Goal: Task Accomplishment & Management: Use online tool/utility

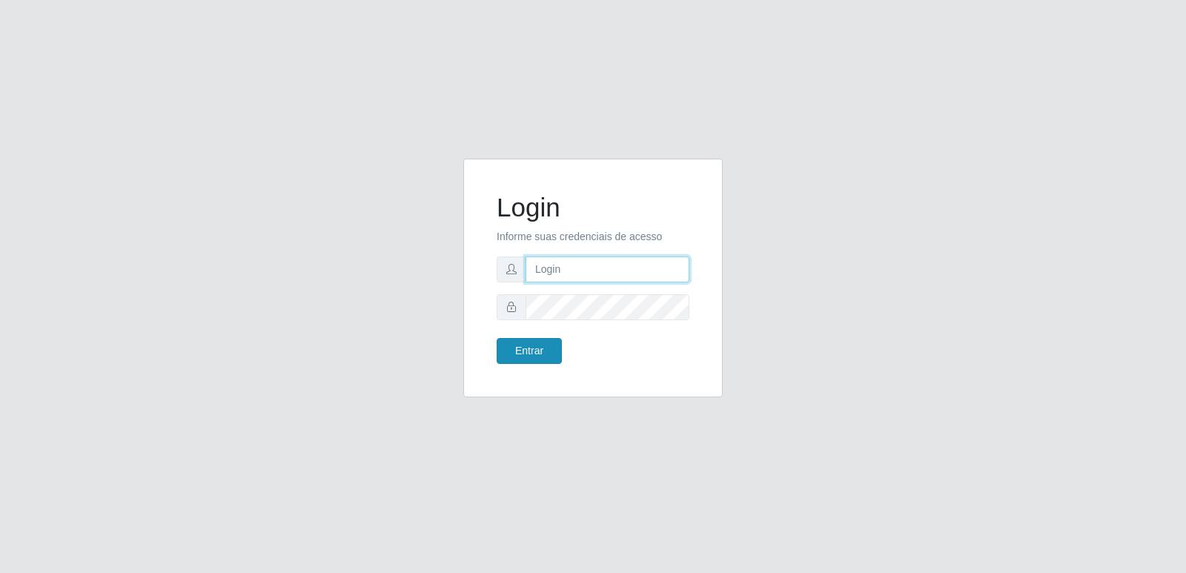
type input "[PERSON_NAME][EMAIL_ADDRESS][DOMAIN_NAME]"
click at [520, 358] on button "Entrar" at bounding box center [529, 351] width 65 height 26
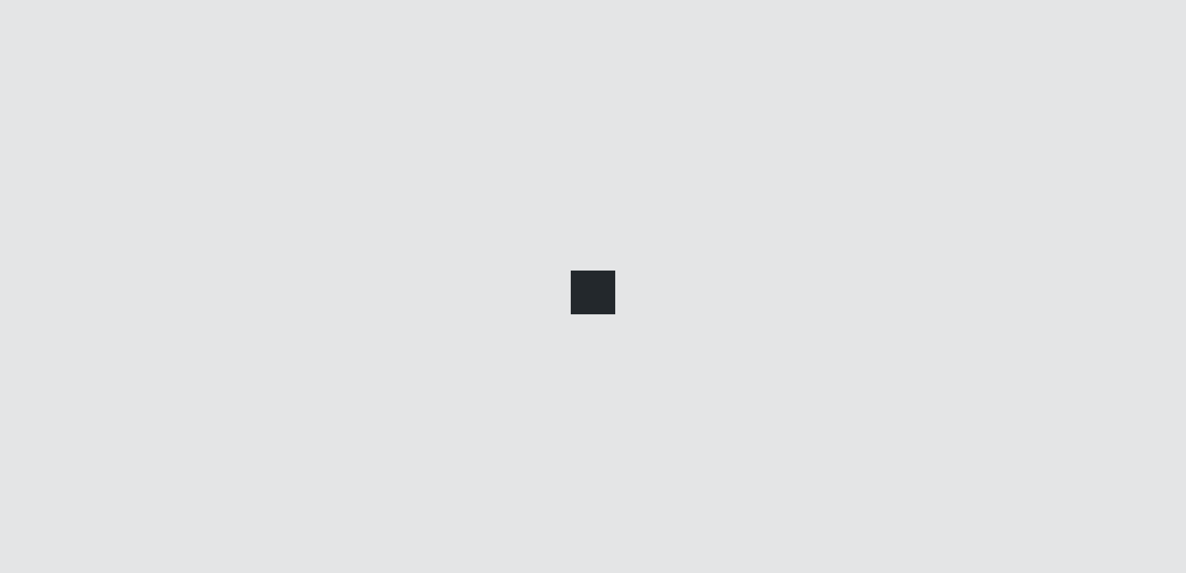
click at [542, 345] on div at bounding box center [593, 286] width 1186 height 573
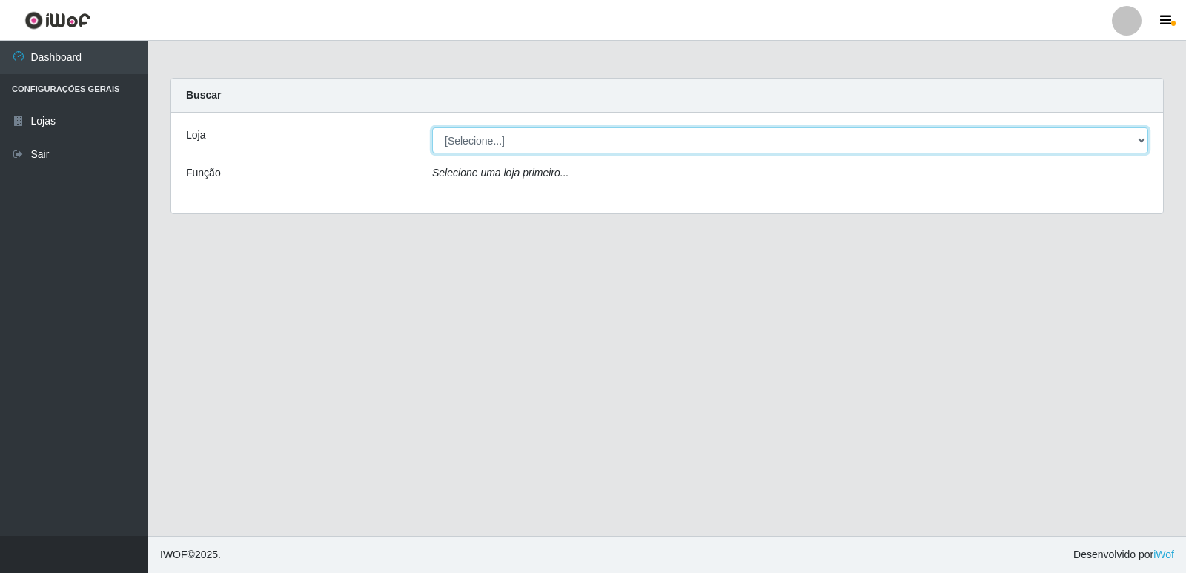
click at [502, 140] on select "[Selecione...] Hiper Queiroz - [GEOGRAPHIC_DATA] [GEOGRAPHIC_DATA] [GEOGRAPHIC_…" at bounding box center [790, 140] width 716 height 26
select select "516"
click at [432, 127] on select "[Selecione...] Hiper Queiroz - [GEOGRAPHIC_DATA] [GEOGRAPHIC_DATA] [GEOGRAPHIC_…" at bounding box center [790, 140] width 716 height 26
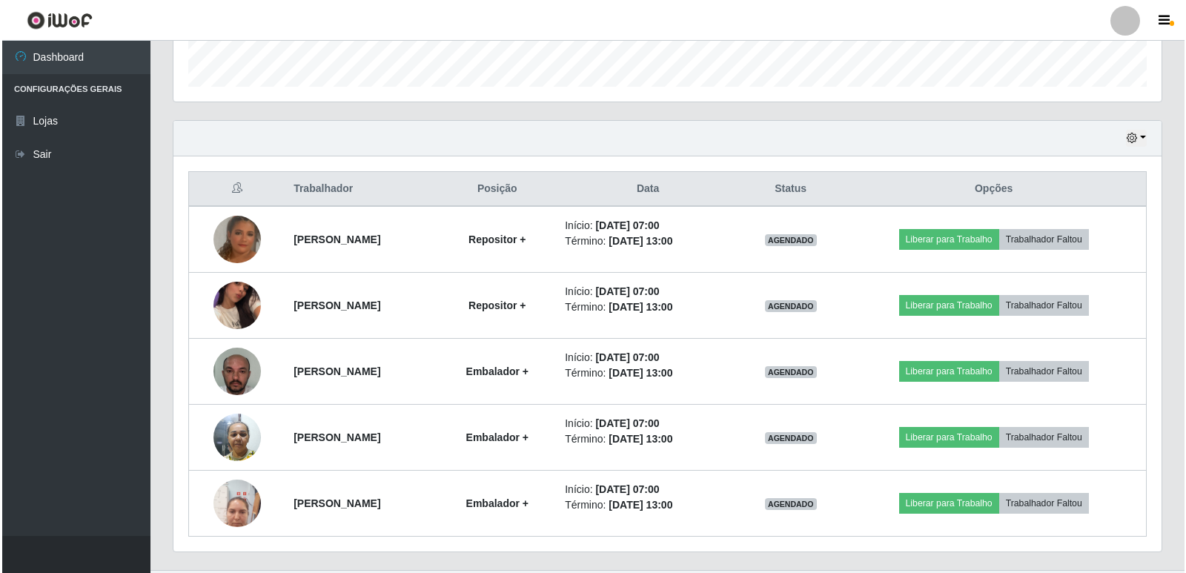
scroll to position [445, 0]
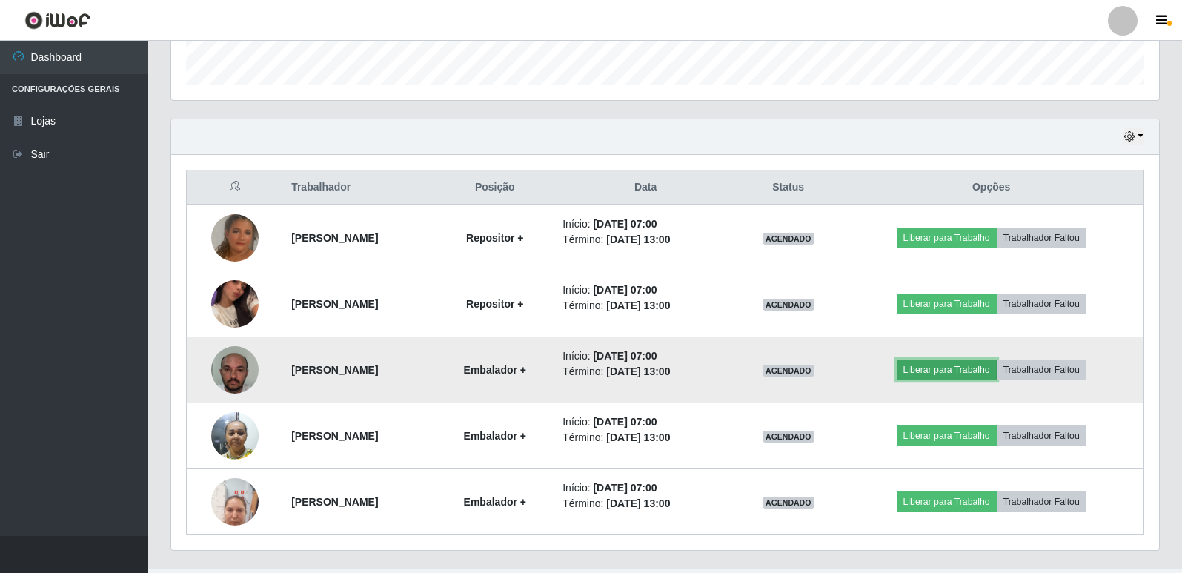
click at [993, 374] on button "Liberar para Trabalho" at bounding box center [947, 370] width 100 height 21
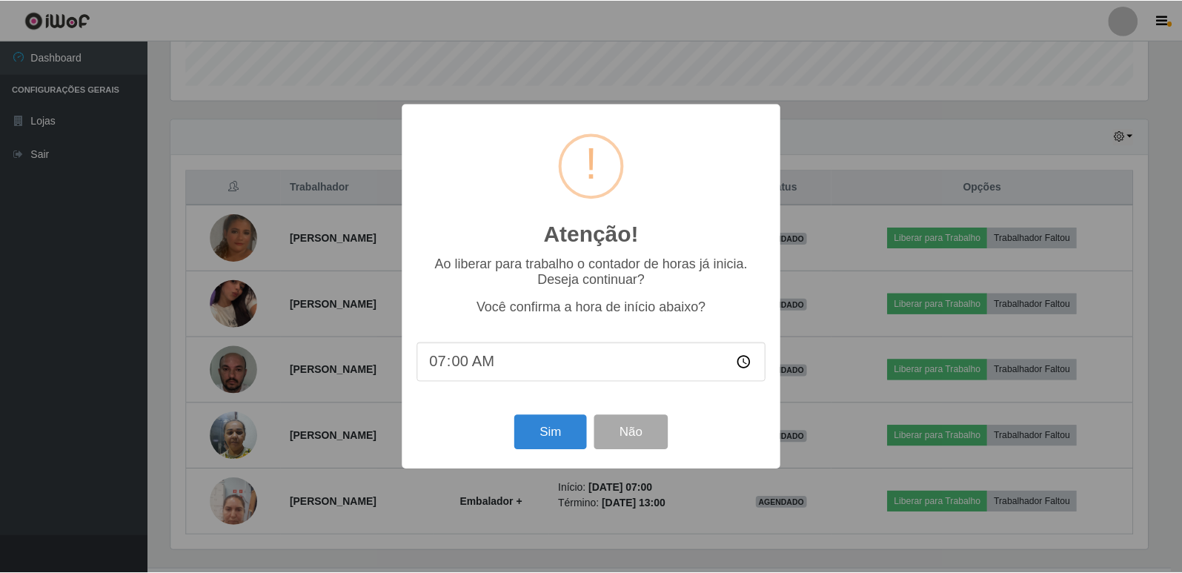
scroll to position [308, 981]
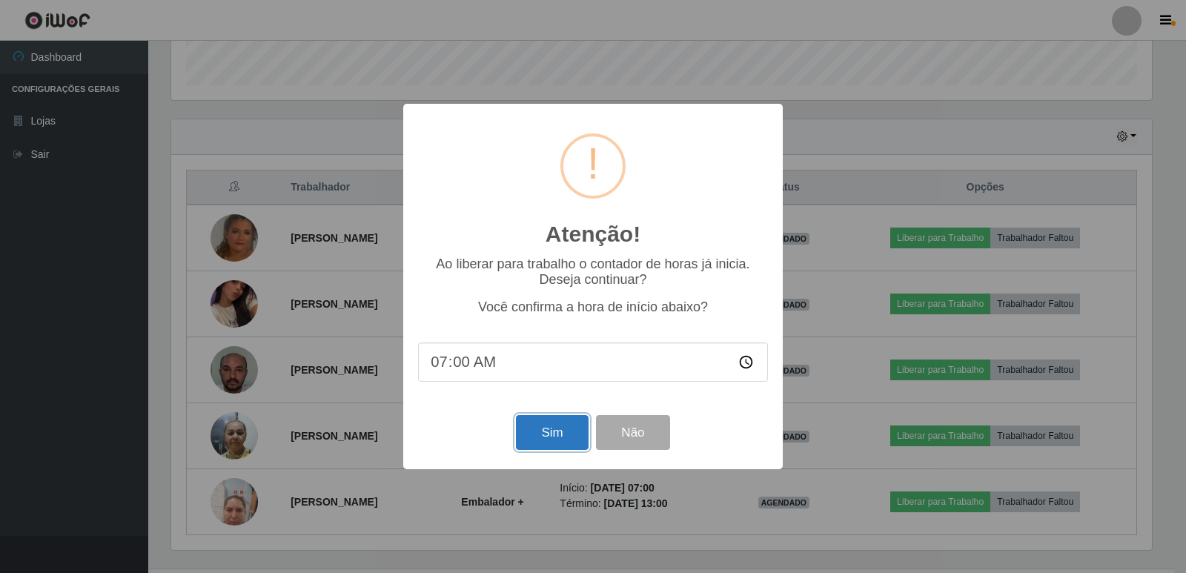
click at [534, 425] on button "Sim" at bounding box center [552, 432] width 72 height 35
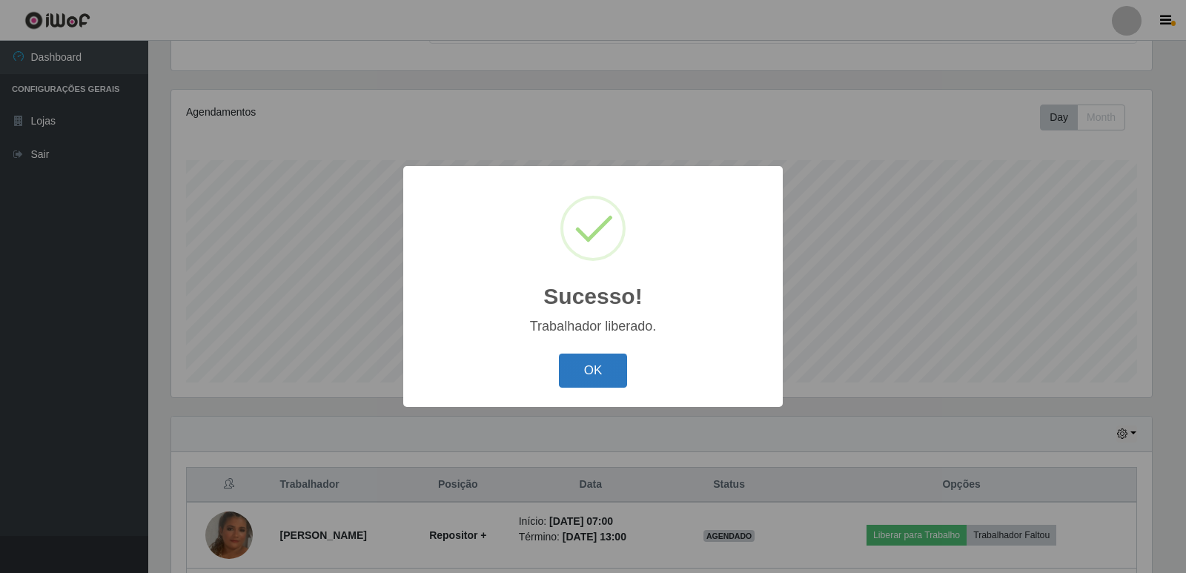
click at [600, 383] on button "OK" at bounding box center [593, 371] width 69 height 35
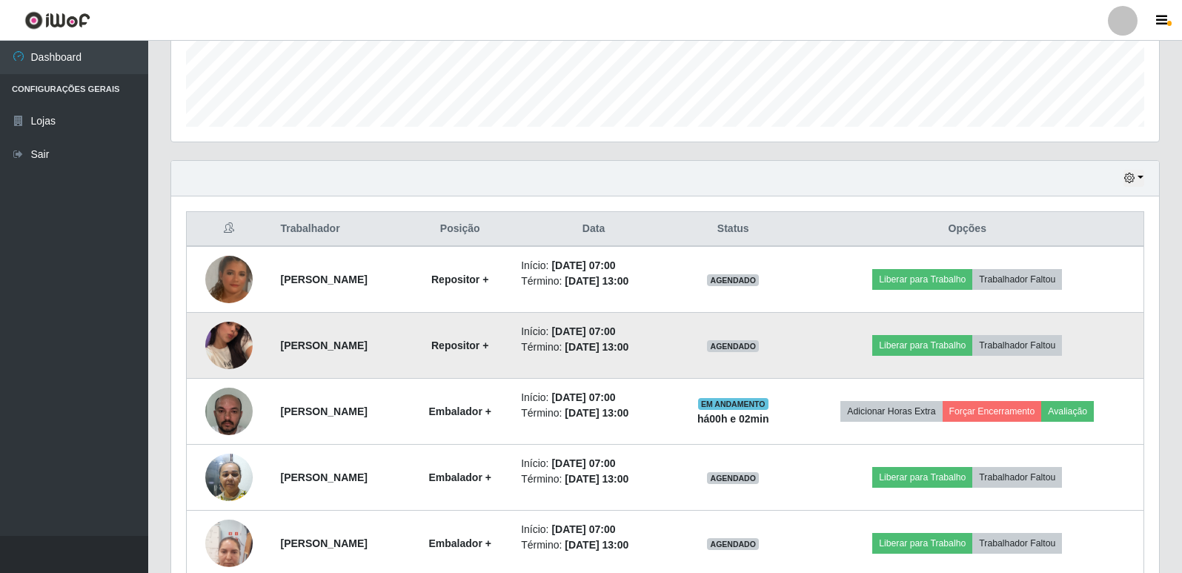
scroll to position [477, 0]
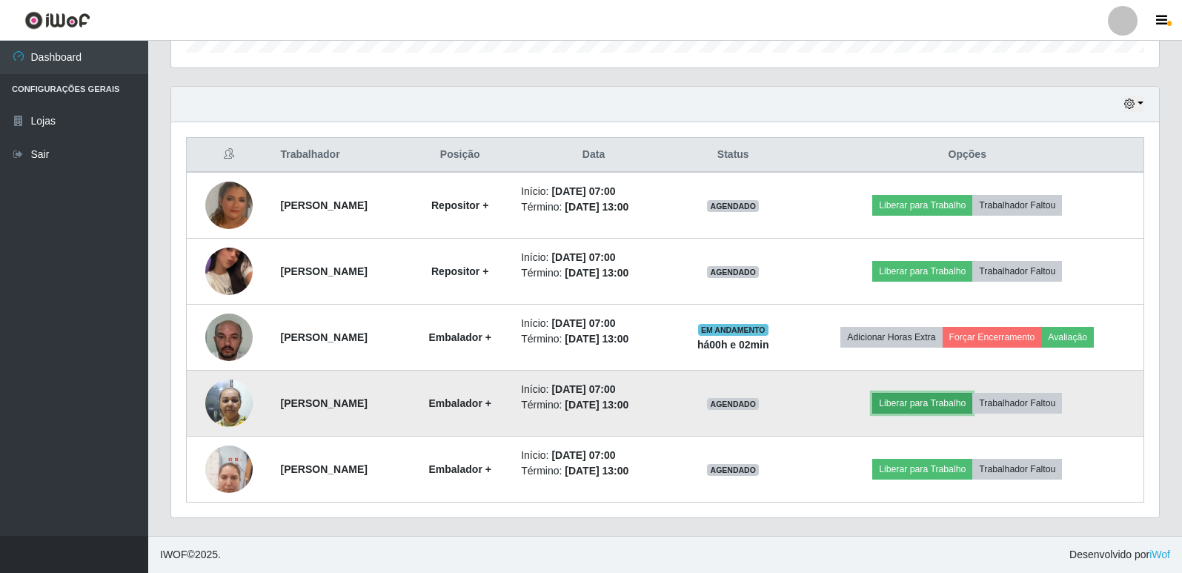
click at [930, 402] on button "Liberar para Trabalho" at bounding box center [922, 403] width 100 height 21
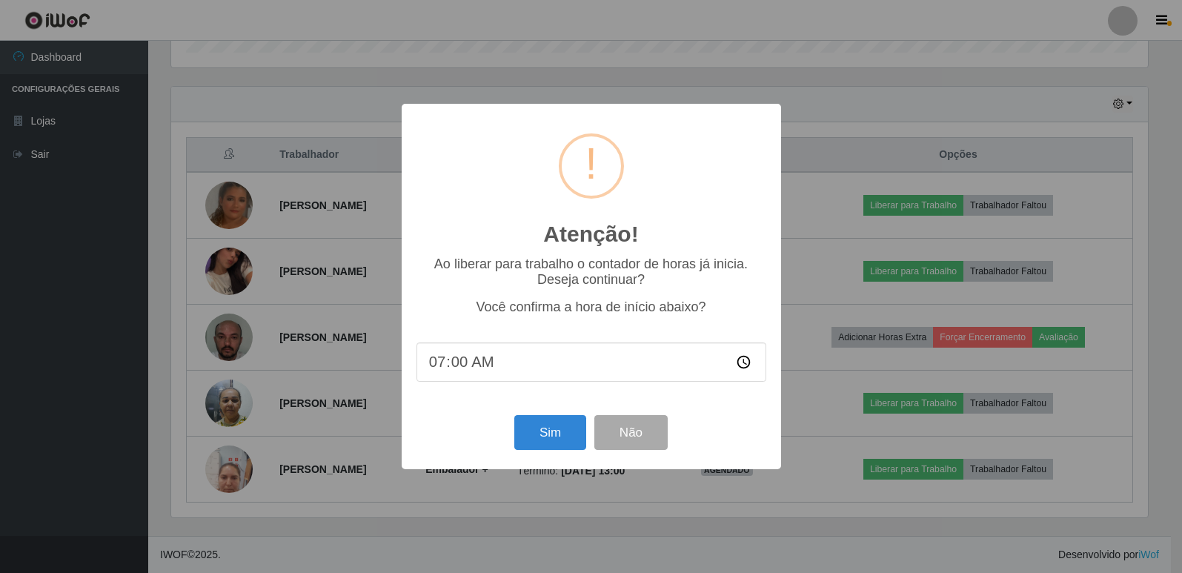
scroll to position [308, 981]
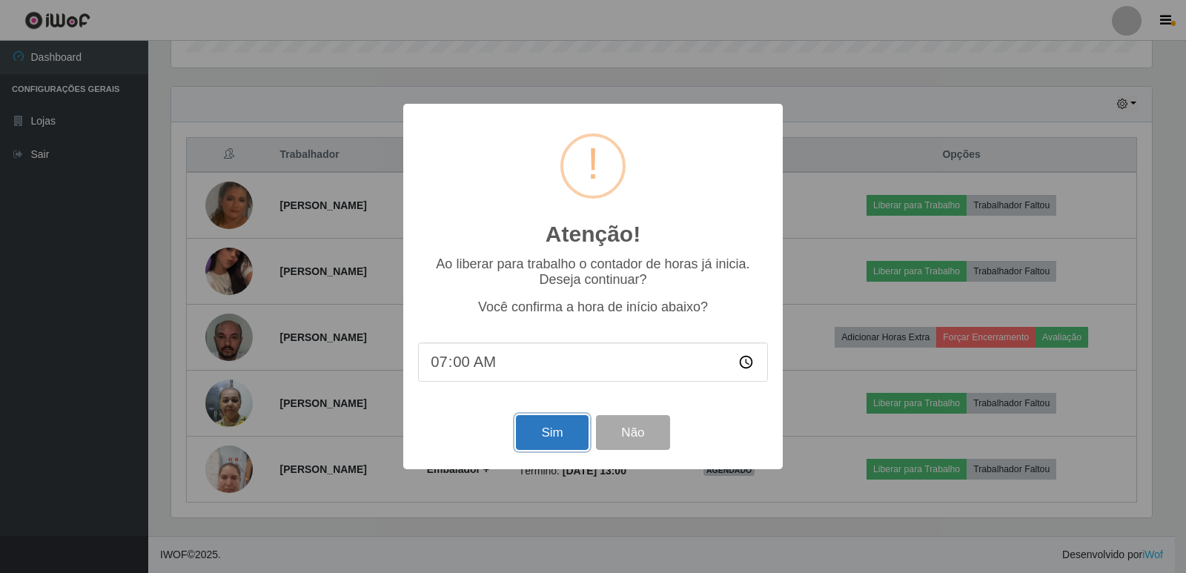
click at [559, 434] on button "Sim" at bounding box center [552, 432] width 72 height 35
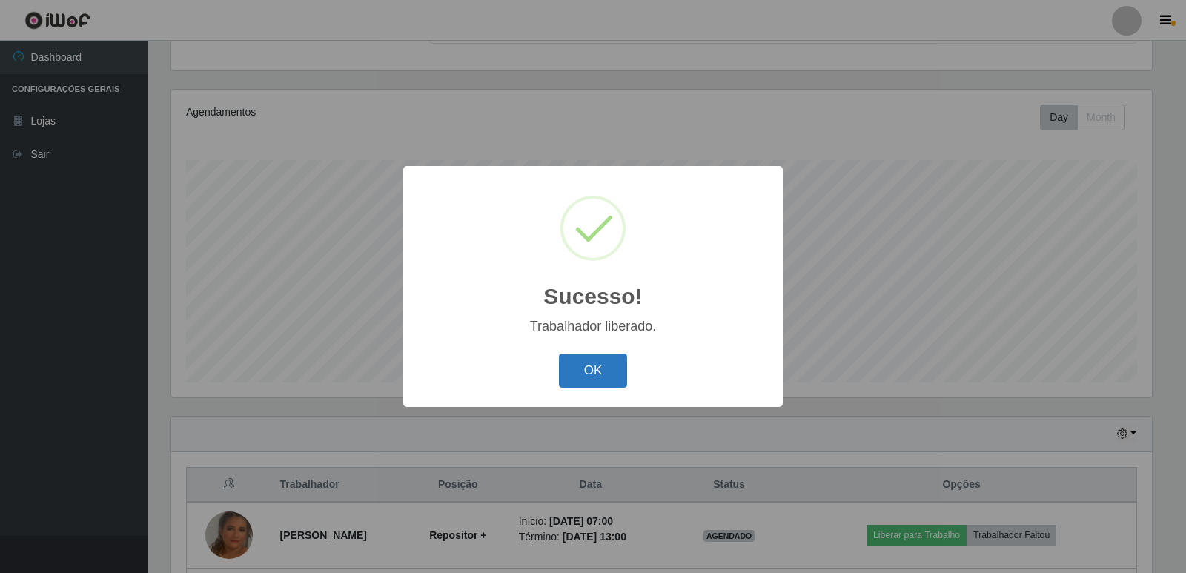
click at [618, 371] on button "OK" at bounding box center [593, 371] width 69 height 35
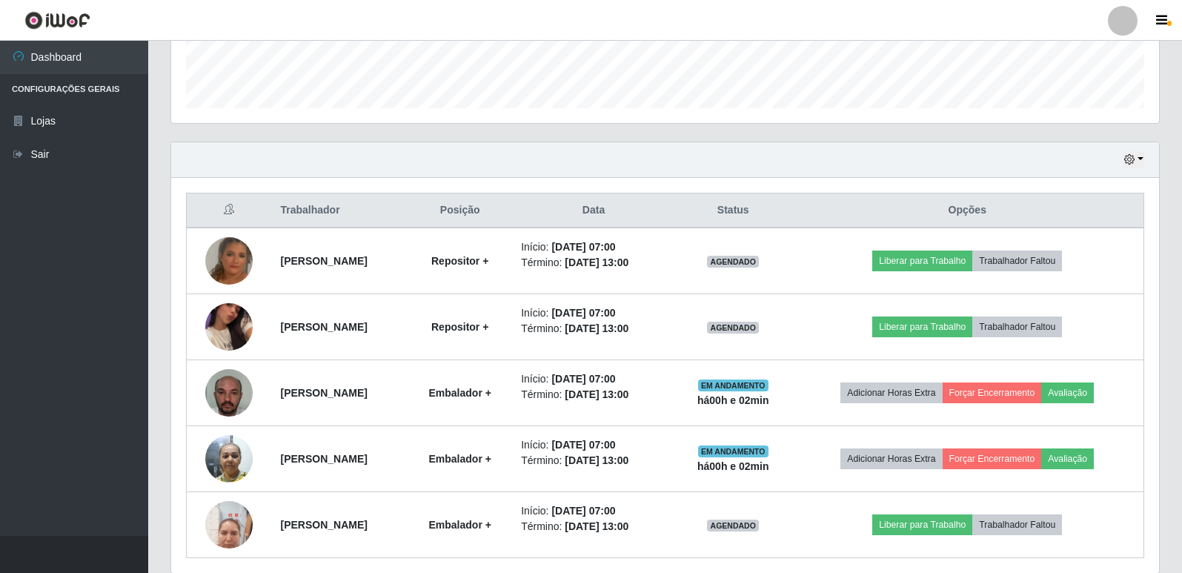
scroll to position [477, 0]
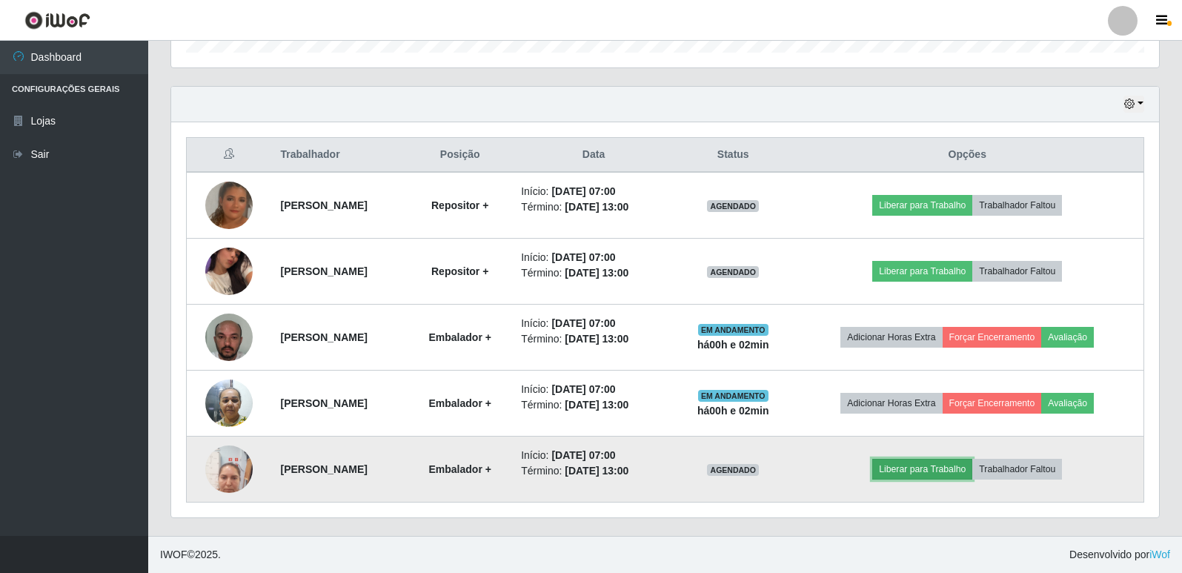
click at [929, 471] on button "Liberar para Trabalho" at bounding box center [922, 469] width 100 height 21
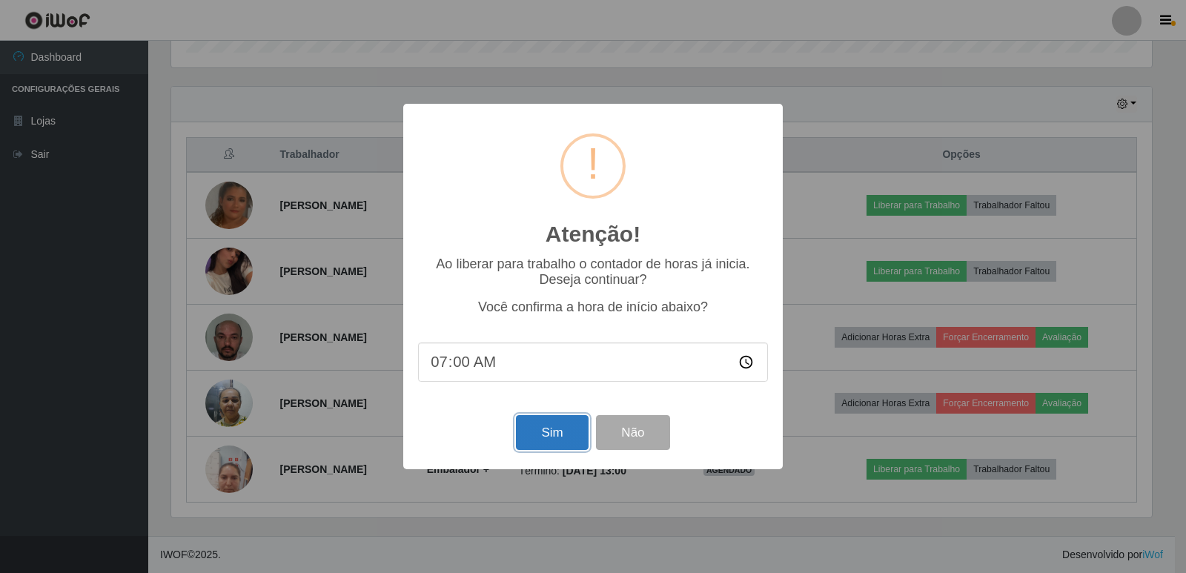
click at [580, 433] on button "Sim" at bounding box center [552, 432] width 72 height 35
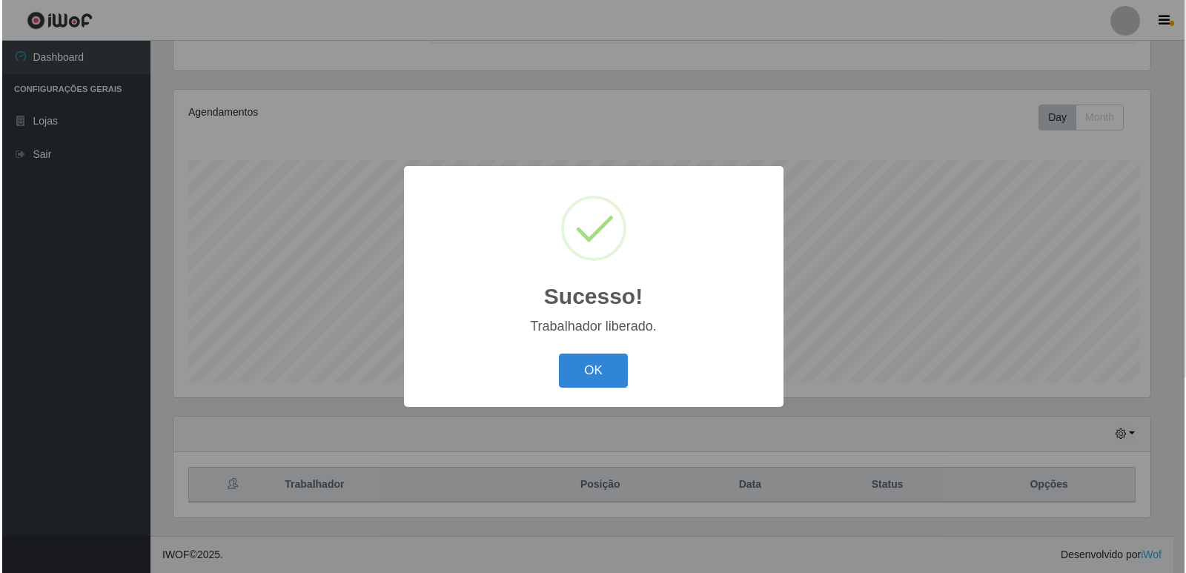
scroll to position [0, 0]
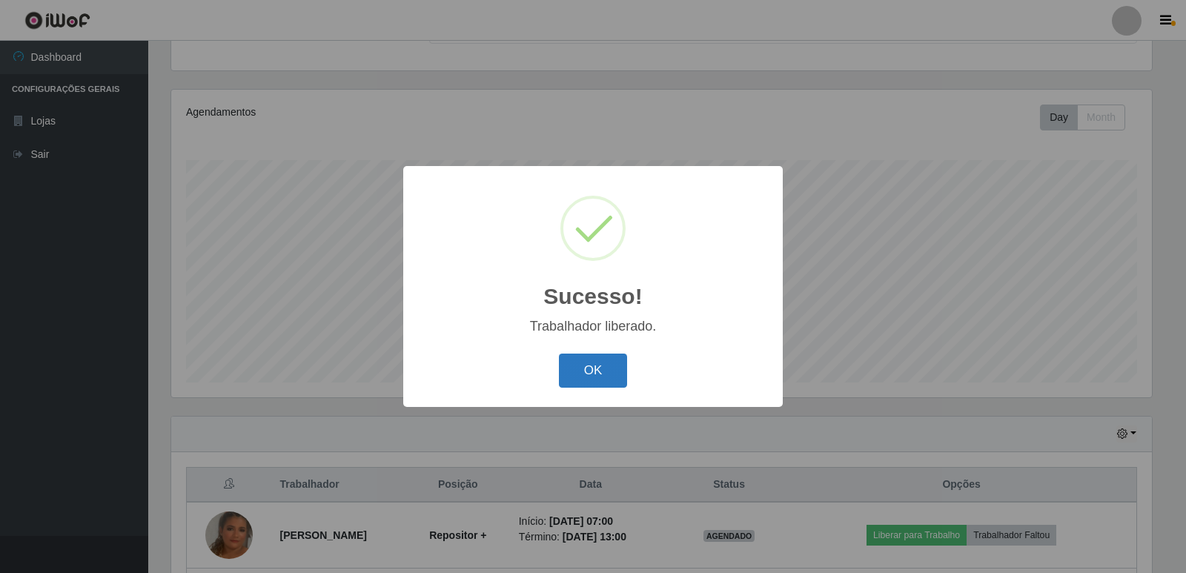
click at [590, 371] on button "OK" at bounding box center [593, 371] width 69 height 35
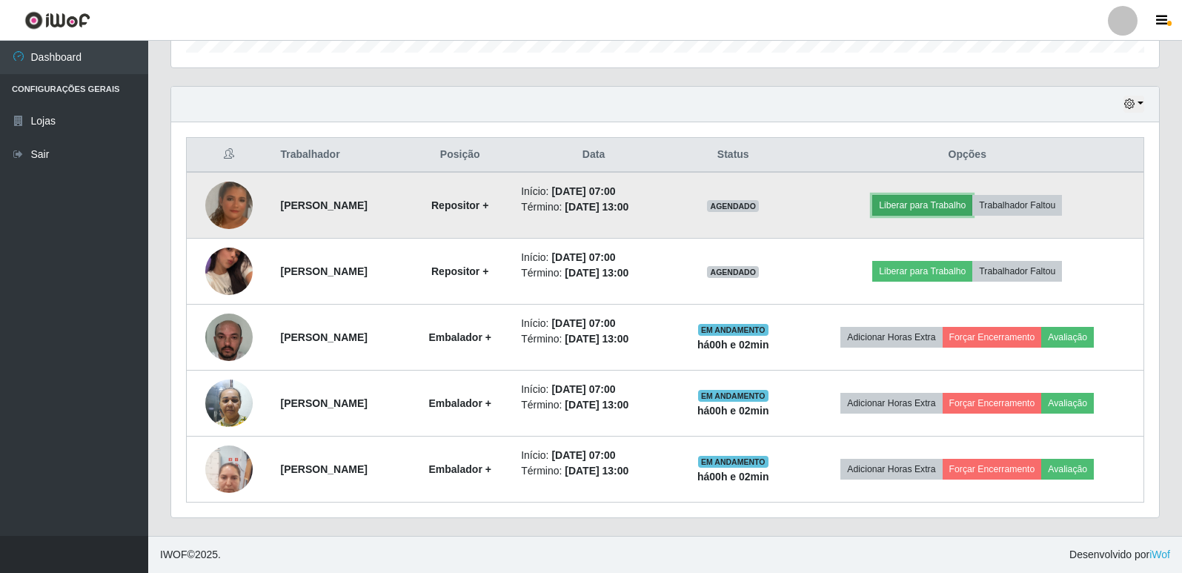
click at [923, 211] on button "Liberar para Trabalho" at bounding box center [922, 205] width 100 height 21
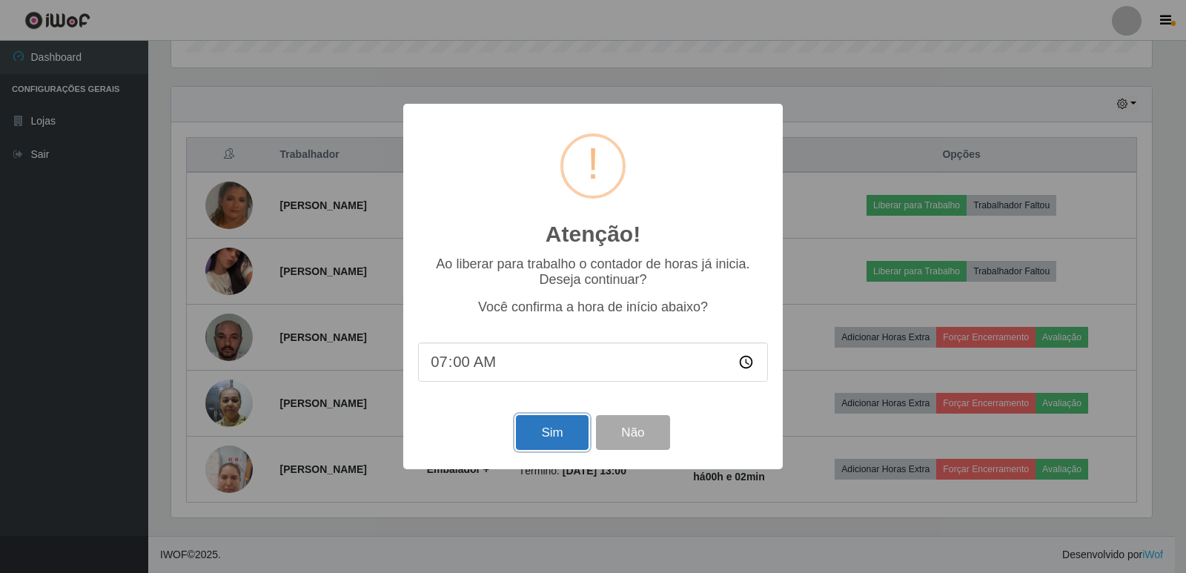
click at [551, 428] on button "Sim" at bounding box center [552, 432] width 72 height 35
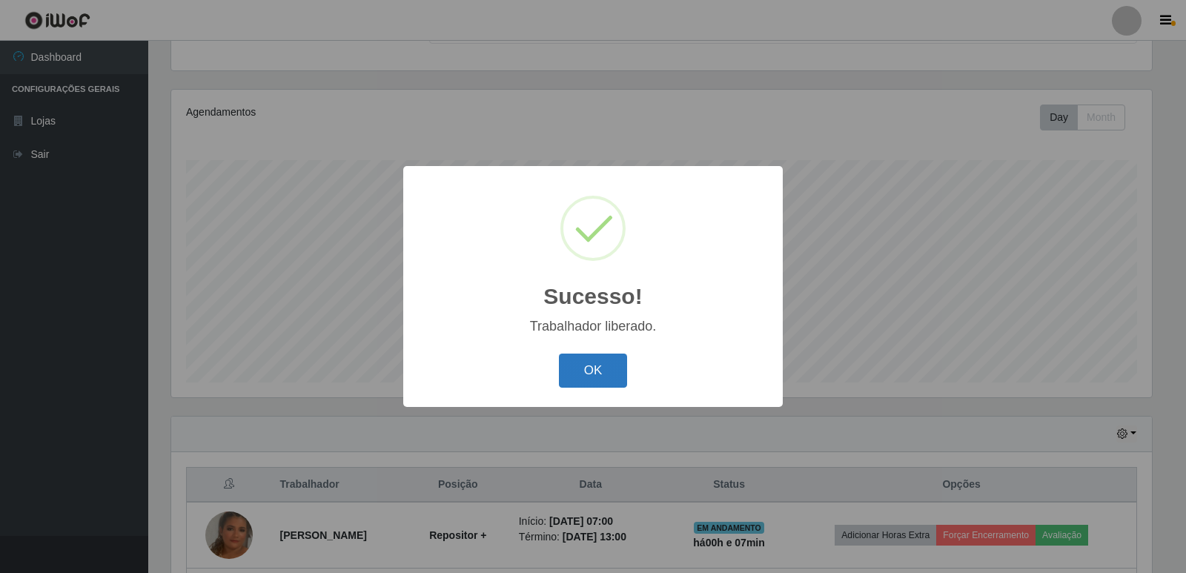
click at [597, 375] on button "OK" at bounding box center [593, 371] width 69 height 35
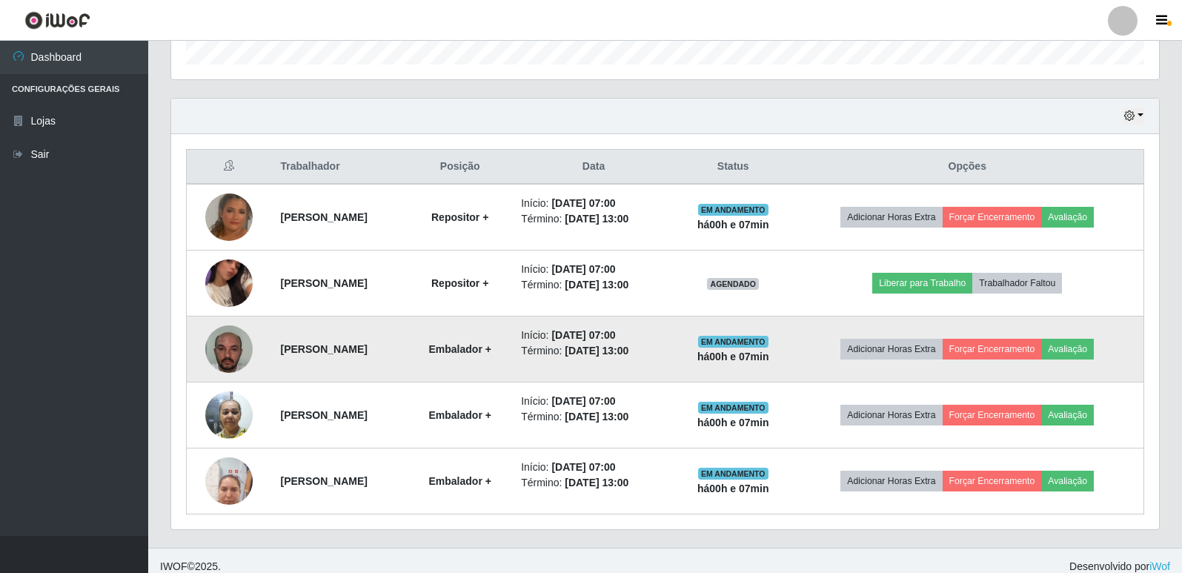
scroll to position [477, 0]
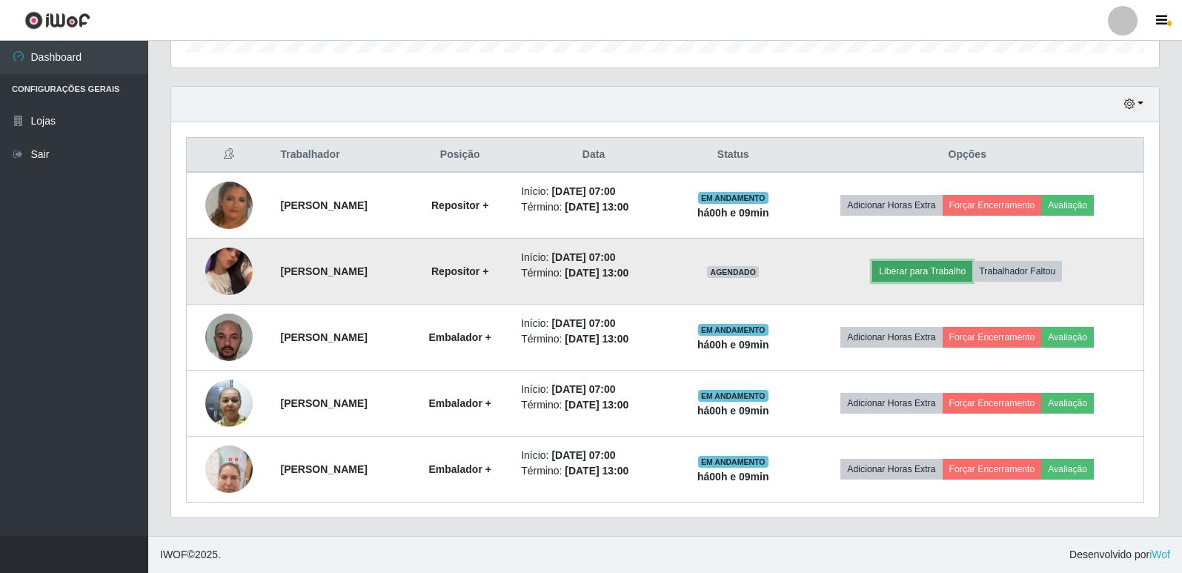
click at [961, 271] on button "Liberar para Trabalho" at bounding box center [922, 271] width 100 height 21
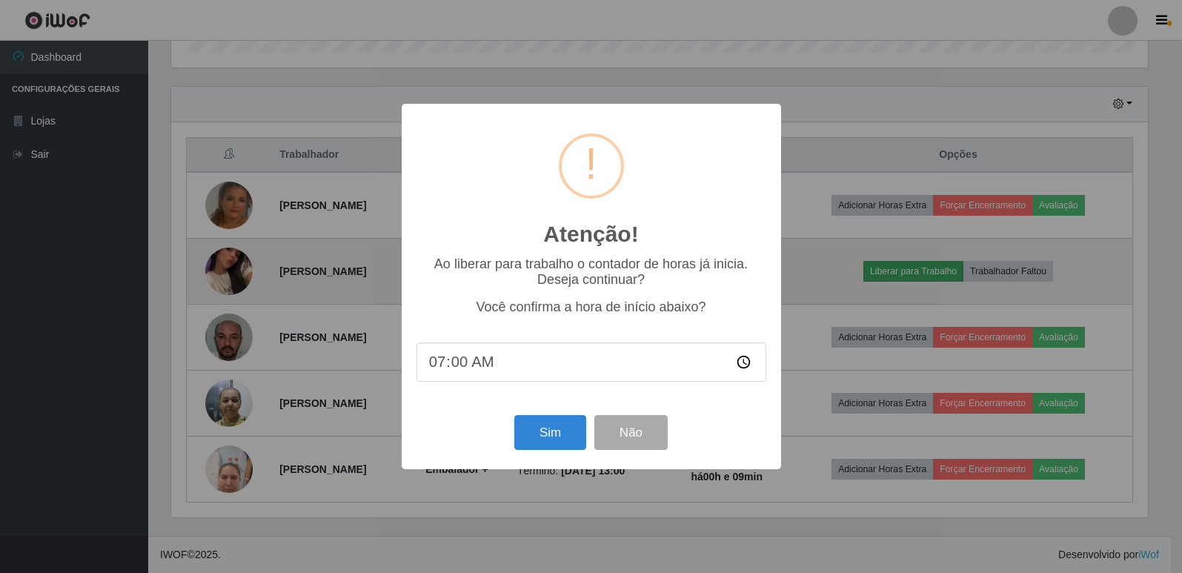
scroll to position [308, 981]
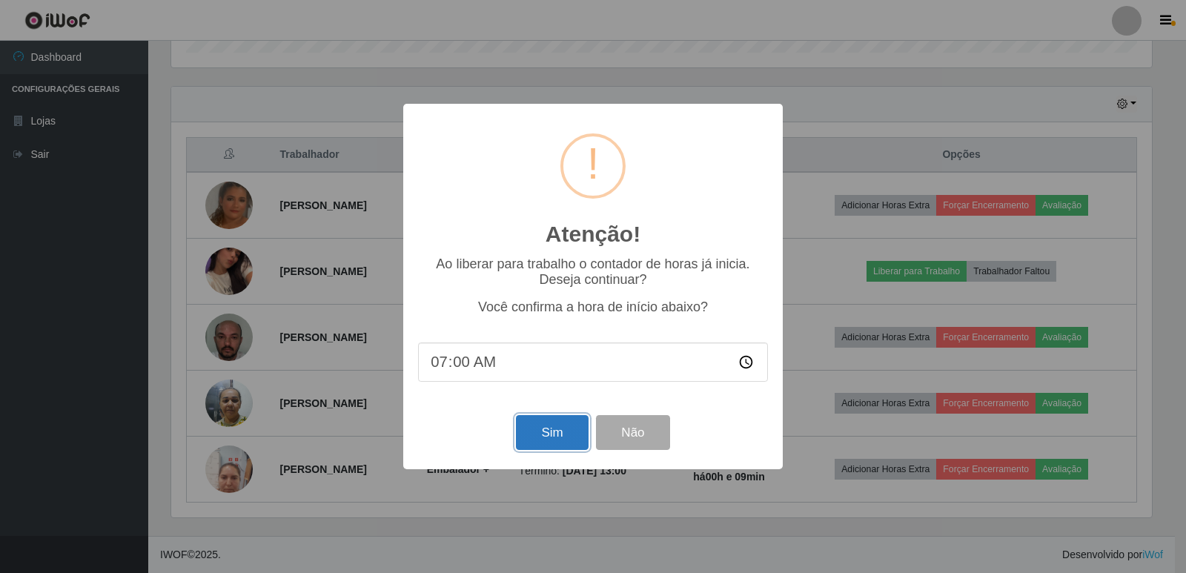
click at [554, 436] on button "Sim" at bounding box center [552, 432] width 72 height 35
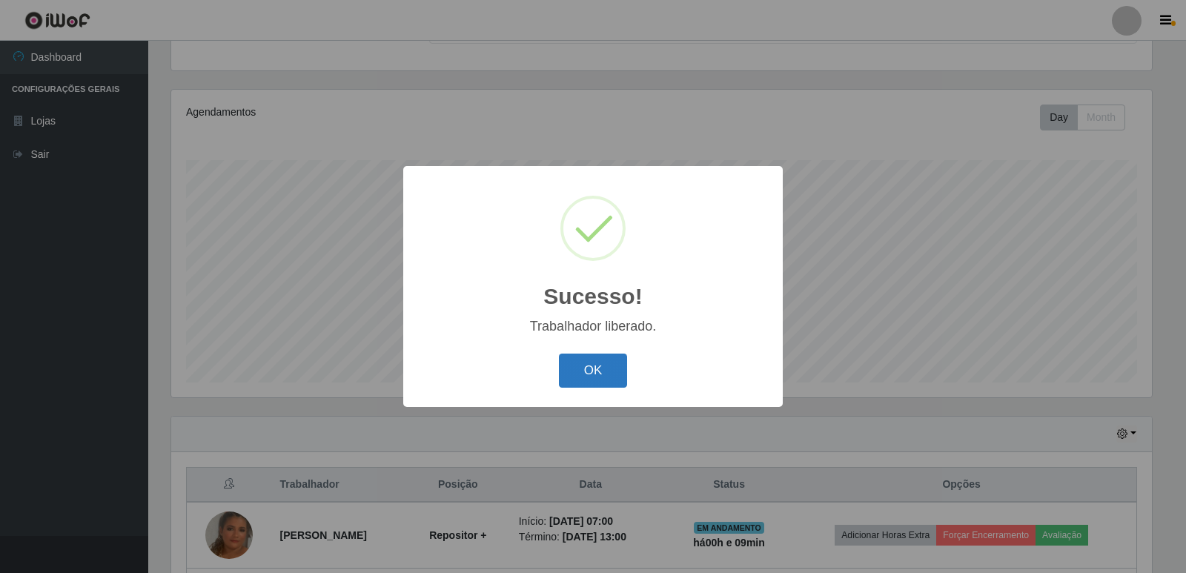
click at [600, 364] on button "OK" at bounding box center [593, 371] width 69 height 35
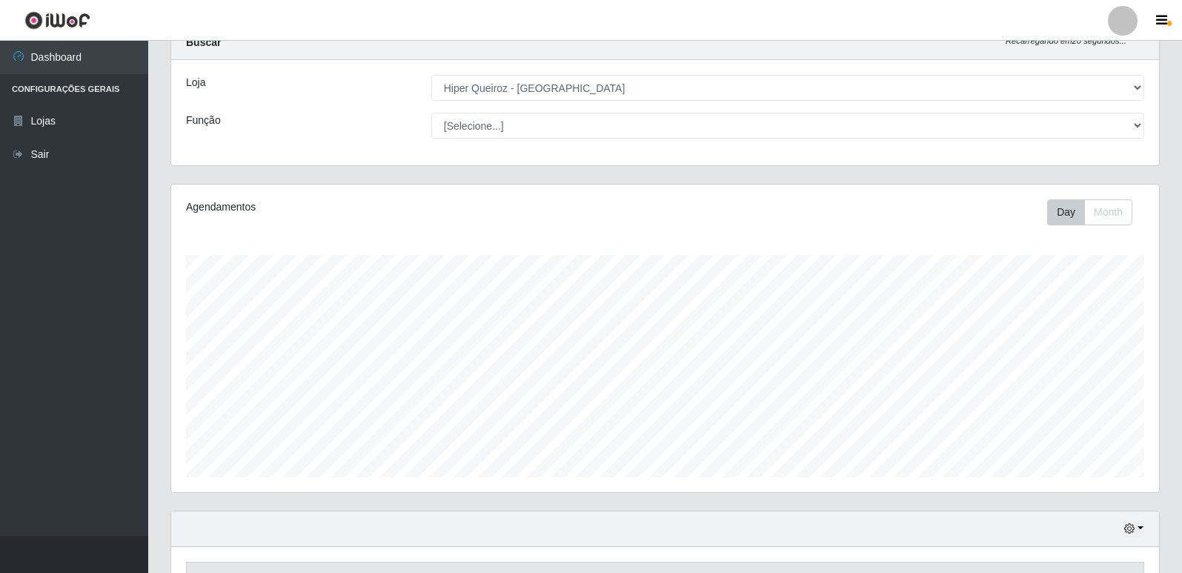
scroll to position [0, 0]
